Goal: Obtain resource: Obtain resource

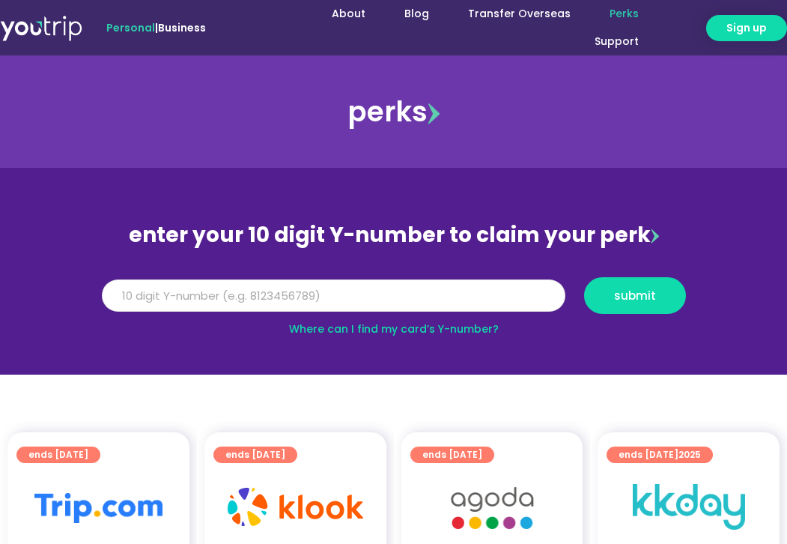
click at [422, 288] on input "Y Number" at bounding box center [333, 295] width 463 height 33
type input "8109386690"
click at [584, 277] on button "submit" at bounding box center [635, 295] width 102 height 37
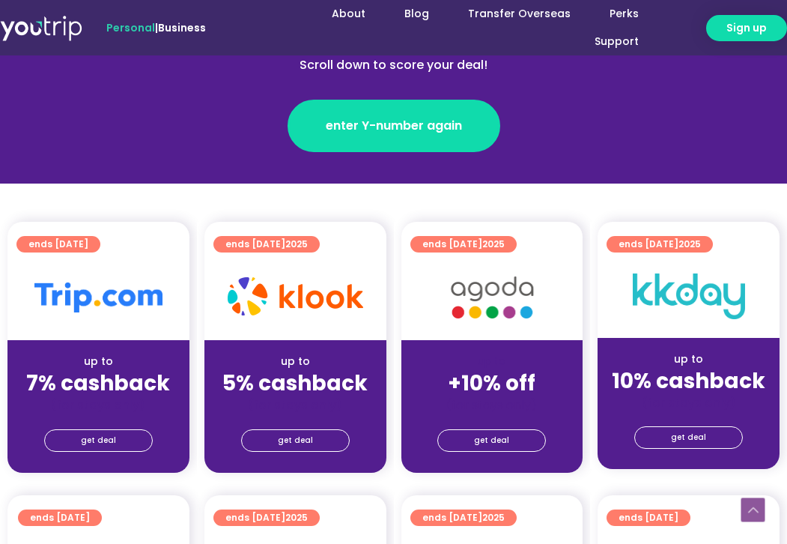
scroll to position [246, 0]
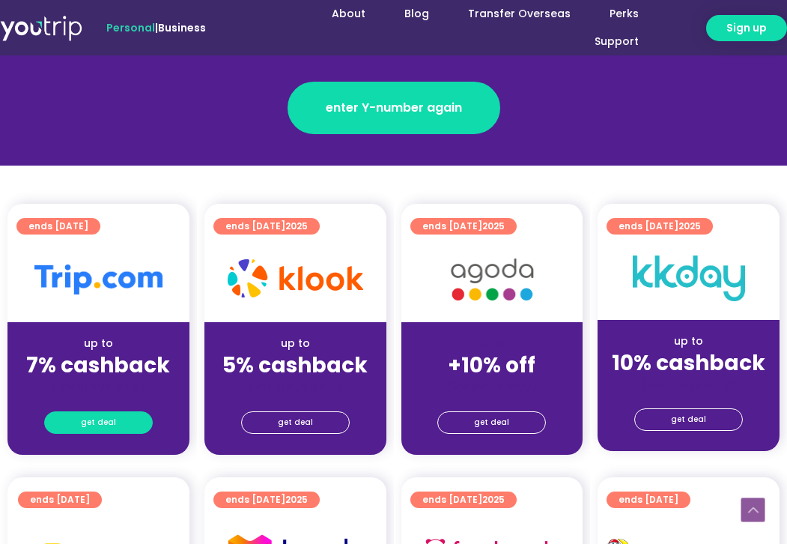
click at [95, 418] on span "get deal" at bounding box center [98, 422] width 35 height 21
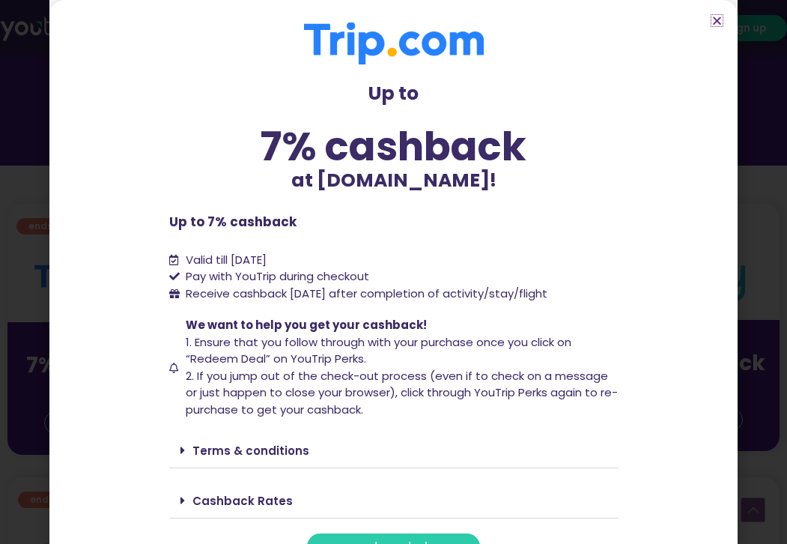
scroll to position [39, 0]
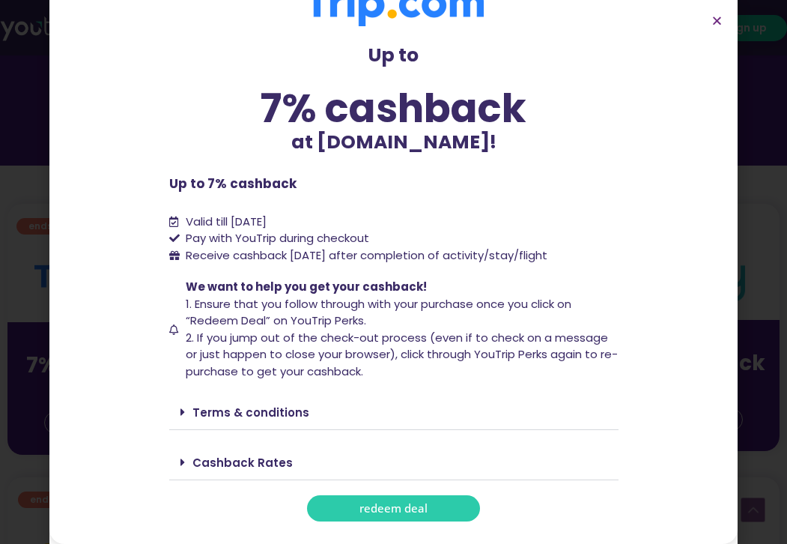
click at [428, 502] on link "redeem deal" at bounding box center [393, 508] width 173 height 26
